Goal: Task Accomplishment & Management: Use online tool/utility

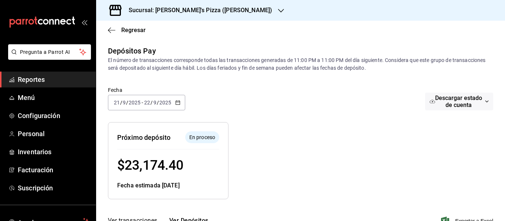
scroll to position [18, 0]
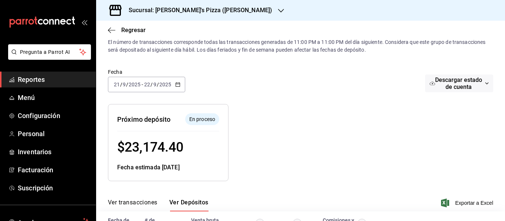
click at [200, 15] on div "Sucursal: [PERSON_NAME]'s Pizza ([PERSON_NAME])" at bounding box center [194, 10] width 185 height 21
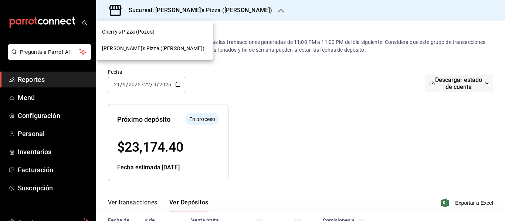
click at [163, 31] on div "Cherry’s Pizza (Pozos)" at bounding box center [154, 32] width 105 height 8
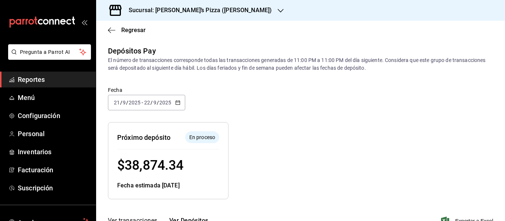
click at [171, 8] on h3 "Sucursal: [PERSON_NAME]’s Pizza ([PERSON_NAME])" at bounding box center [197, 10] width 149 height 9
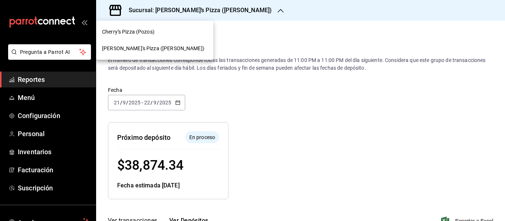
click at [144, 49] on span "[PERSON_NAME]'s Pizza ([PERSON_NAME])" at bounding box center [153, 49] width 102 height 8
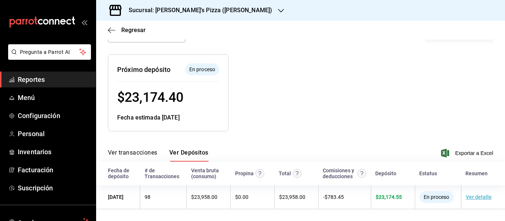
scroll to position [0, 0]
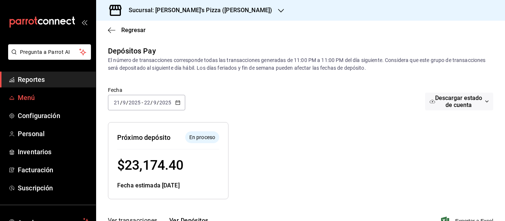
click at [42, 99] on span "Menú" at bounding box center [54, 98] width 72 height 10
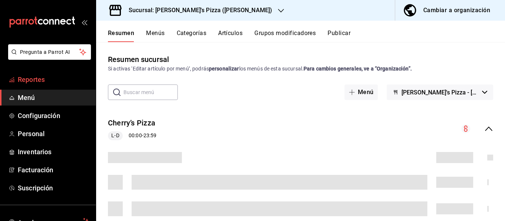
click at [33, 78] on span "Reportes" at bounding box center [54, 80] width 72 height 10
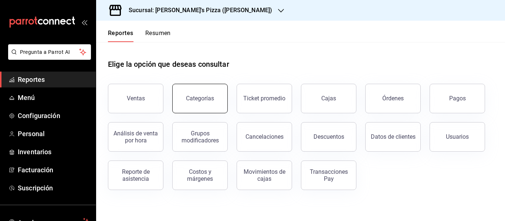
click at [198, 111] on button "Categorías" at bounding box center [199, 99] width 55 height 30
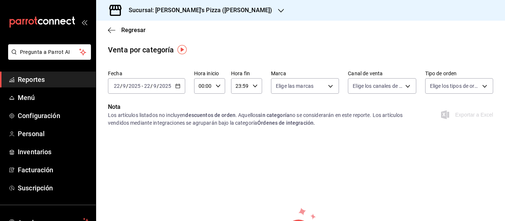
scroll to position [1, 0]
click at [150, 88] on input "22" at bounding box center [147, 86] width 7 height 6
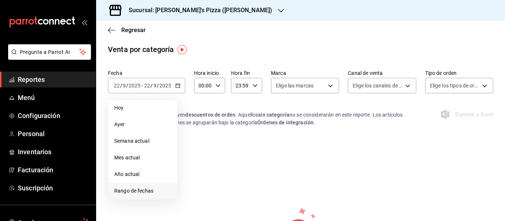
click at [142, 189] on span "Rango de fechas" at bounding box center [142, 191] width 57 height 8
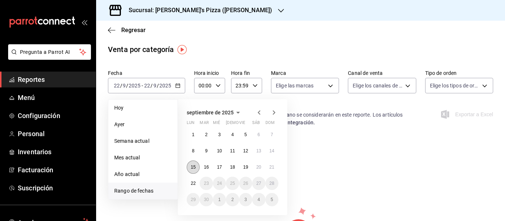
click at [199, 165] on button "15" at bounding box center [193, 167] width 13 height 13
click at [270, 165] on abbr "21" at bounding box center [271, 167] width 5 height 5
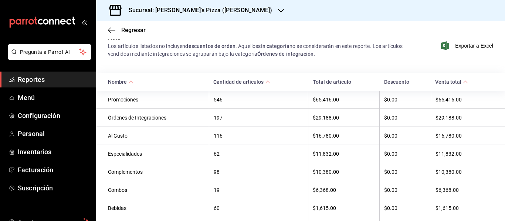
scroll to position [68, 0]
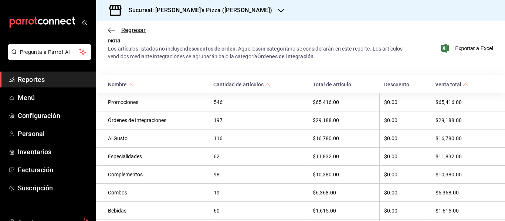
click at [110, 27] on icon "button" at bounding box center [111, 30] width 7 height 7
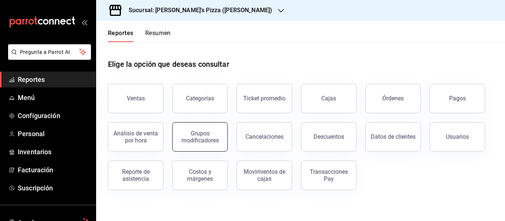
click at [195, 146] on button "Grupos modificadores" at bounding box center [199, 137] width 55 height 30
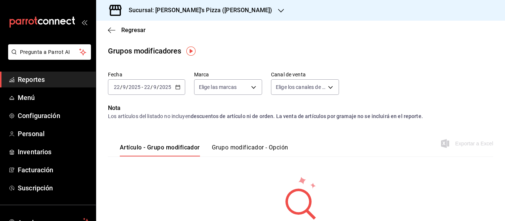
click at [162, 91] on div "2025-09-22 22 / 9 / 2025 - 2025-09-22 22 / 9 / 2025" at bounding box center [146, 87] width 77 height 16
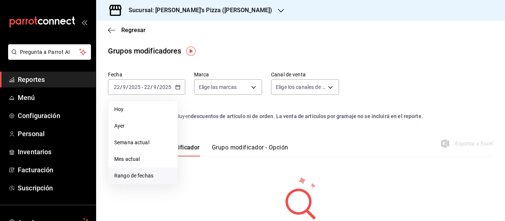
click at [143, 176] on span "Rango de fechas" at bounding box center [142, 176] width 57 height 8
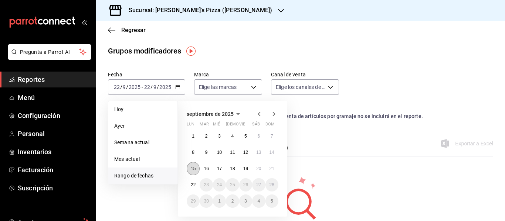
click at [189, 167] on button "15" at bounding box center [193, 168] width 13 height 13
click at [271, 171] on abbr "21" at bounding box center [271, 168] width 5 height 5
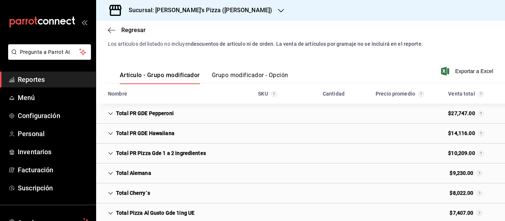
scroll to position [64, 0]
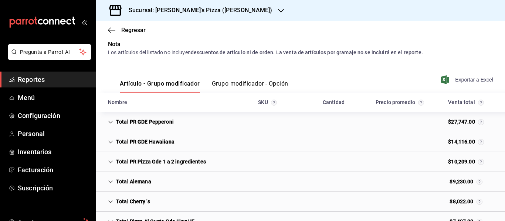
click at [456, 79] on span "Exportar a Excel" at bounding box center [467, 79] width 51 height 9
click at [31, 154] on span "Inventarios" at bounding box center [54, 152] width 72 height 10
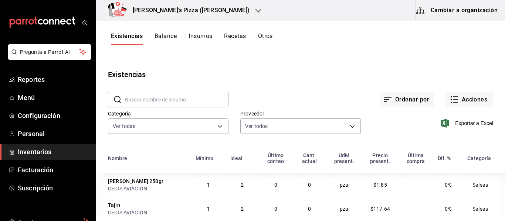
click at [197, 11] on h3 "Cherry's Pizza (Ricardo Anaya)" at bounding box center [188, 10] width 123 height 9
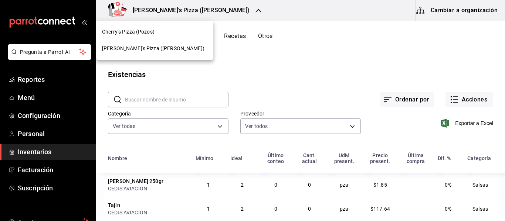
click at [150, 32] on span "Cherry’s Pizza (Pozos)" at bounding box center [128, 32] width 52 height 8
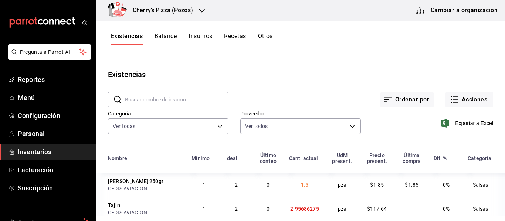
click at [155, 99] on input "text" at bounding box center [176, 99] width 103 height 15
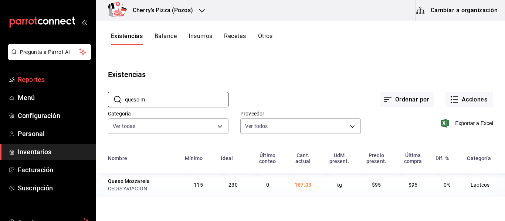
type input "queso m"
click at [38, 85] on link "Reportes" at bounding box center [48, 80] width 96 height 16
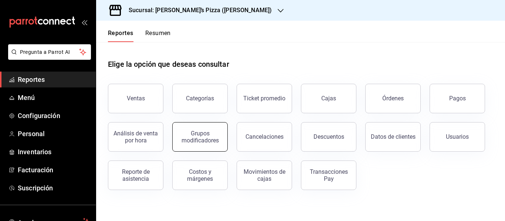
click at [206, 130] on button "Grupos modificadores" at bounding box center [199, 137] width 55 height 30
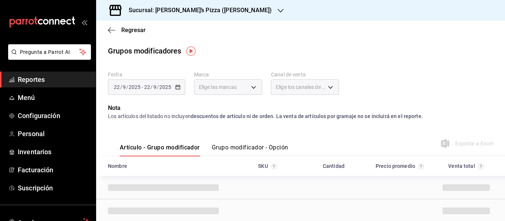
click at [183, 109] on p "Nota" at bounding box center [300, 108] width 385 height 9
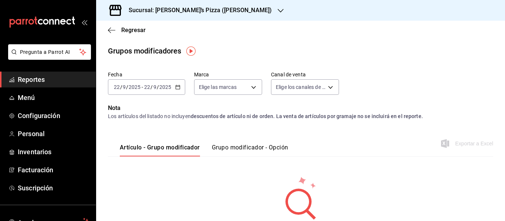
click at [170, 87] on input "2025" at bounding box center [165, 87] width 13 height 6
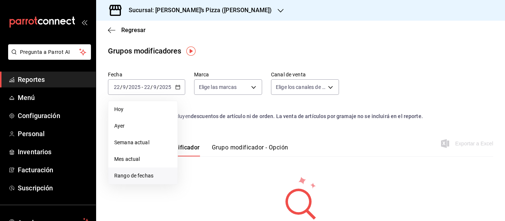
click at [143, 175] on span "Rango de fechas" at bounding box center [142, 176] width 57 height 8
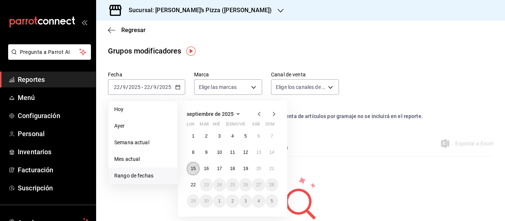
click at [193, 169] on abbr "15" at bounding box center [193, 168] width 5 height 5
click at [273, 168] on abbr "21" at bounding box center [271, 168] width 5 height 5
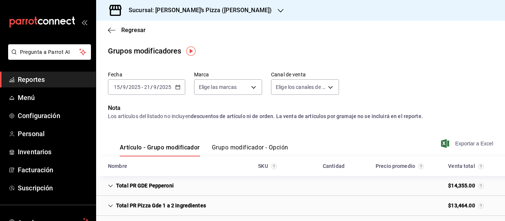
click at [470, 143] on span "Exportar a Excel" at bounding box center [467, 143] width 51 height 9
click at [34, 158] on link "Inventarios" at bounding box center [48, 152] width 96 height 16
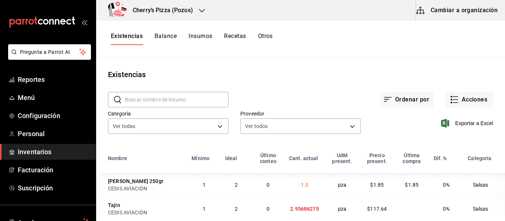
click at [210, 98] on input "text" at bounding box center [176, 99] width 103 height 15
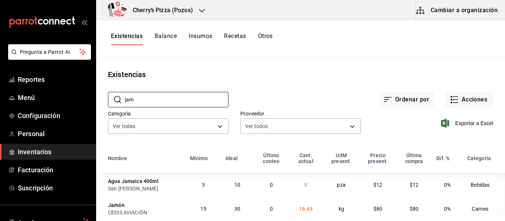
type input "jam"
click at [244, 32] on div "Existencias Balance Insumos Recetas Otros" at bounding box center [300, 39] width 408 height 37
click at [235, 34] on button "Recetas" at bounding box center [235, 39] width 22 height 13
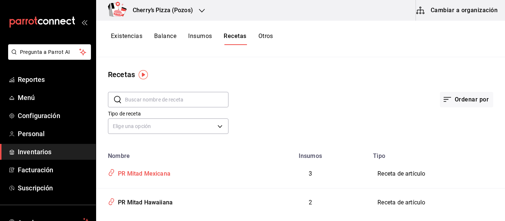
click at [152, 174] on div "PR Mitad Mexicana" at bounding box center [142, 172] width 55 height 11
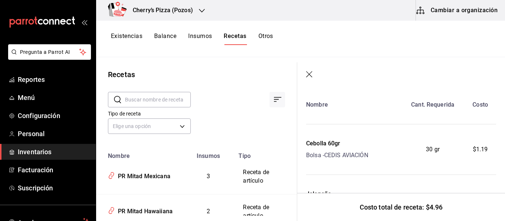
scroll to position [26, 0]
click at [311, 72] on icon "button" at bounding box center [309, 74] width 7 height 7
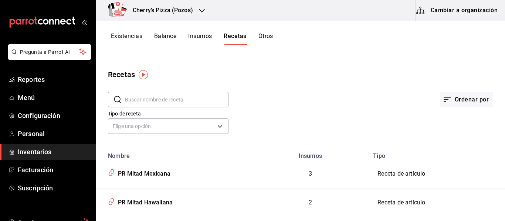
click at [188, 98] on input "text" at bounding box center [176, 99] width 103 height 15
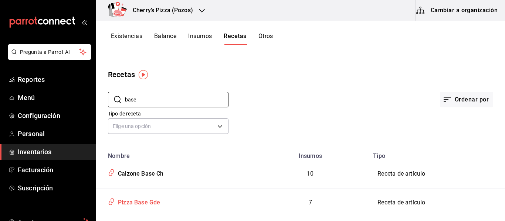
click at [154, 203] on div "Pizza Base Gde" at bounding box center [137, 201] width 45 height 11
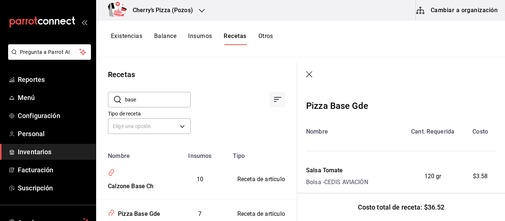
click at [306, 73] on icon "button" at bounding box center [309, 74] width 7 height 7
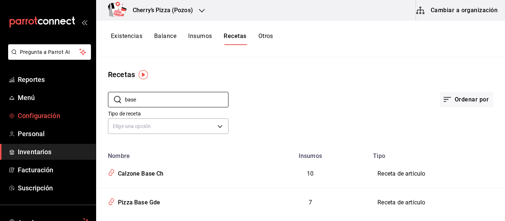
drag, startPoint x: 193, startPoint y: 101, endPoint x: 74, endPoint y: 122, distance: 120.6
click at [74, 122] on div "Pregunta a Parrot AI Reportes Menú Configuración Personal Inventarios Facturaci…" at bounding box center [252, 108] width 505 height 216
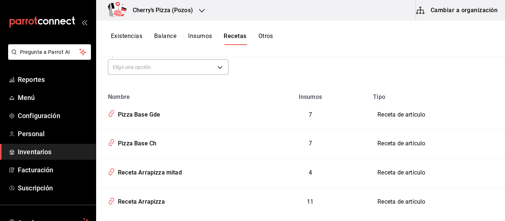
scroll to position [75, 0]
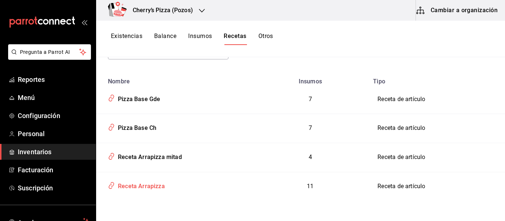
type input "pizza"
click at [154, 184] on div "Receta Arrapizza" at bounding box center [140, 184] width 50 height 11
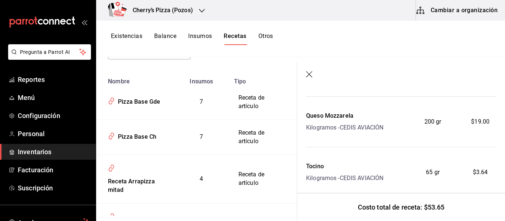
scroll to position [531, 0]
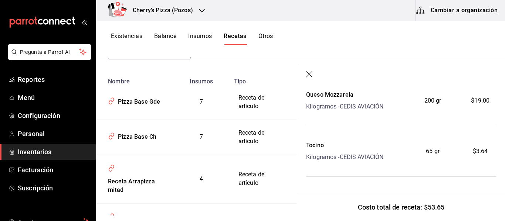
click at [308, 72] on icon "button" at bounding box center [309, 74] width 7 height 7
